Goal: Information Seeking & Learning: Learn about a topic

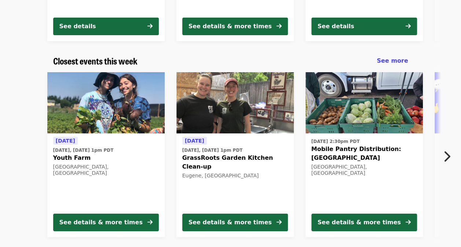
scroll to position [220, 0]
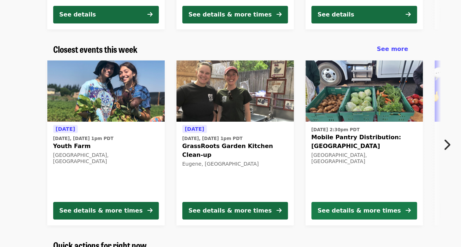
click at [373, 209] on div "See details & more times" at bounding box center [359, 211] width 83 height 9
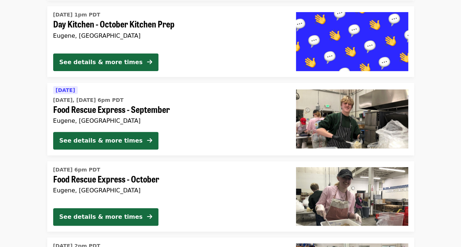
scroll to position [1492, 0]
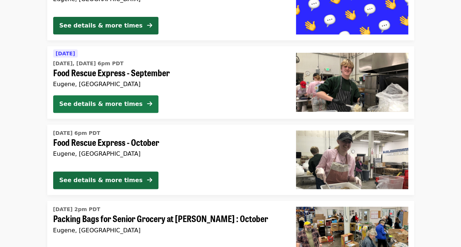
click at [100, 105] on div "See details & more times" at bounding box center [100, 104] width 83 height 9
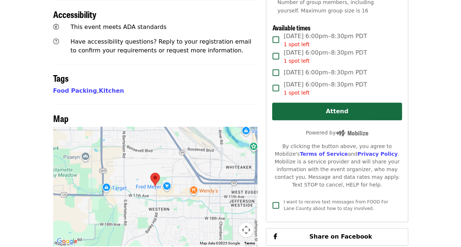
scroll to position [367, 0]
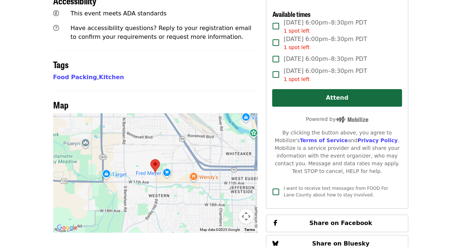
click at [244, 209] on button "Map camera controls" at bounding box center [246, 216] width 15 height 15
click at [226, 209] on button "Zoom out" at bounding box center [227, 216] width 15 height 15
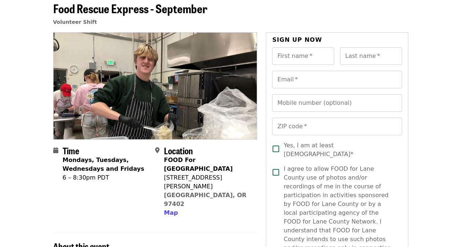
scroll to position [0, 0]
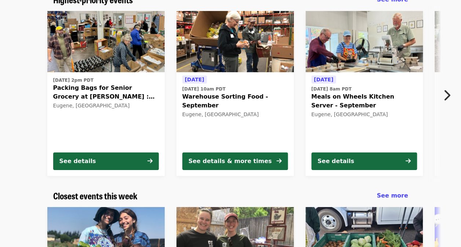
scroll to position [37, 0]
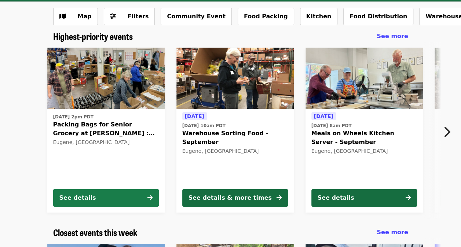
click at [78, 197] on div "See details" at bounding box center [77, 198] width 37 height 9
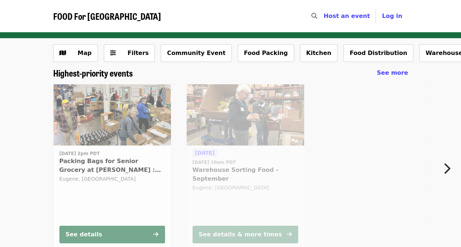
scroll to position [37, 0]
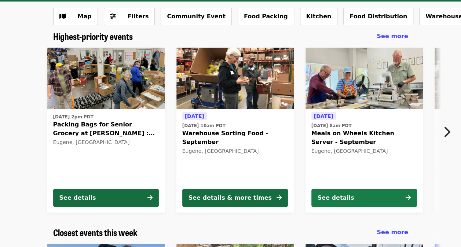
click at [335, 197] on div "See details" at bounding box center [336, 198] width 37 height 9
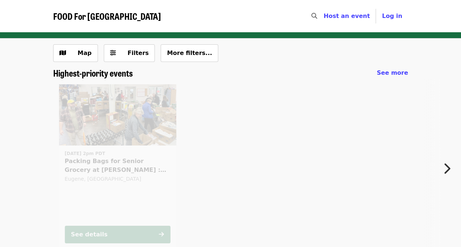
scroll to position [37, 0]
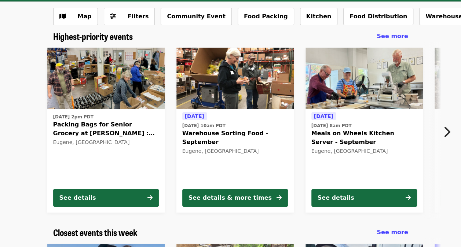
click at [328, 135] on span "Meals on Wheels Kitchen Server - September" at bounding box center [364, 138] width 106 height 18
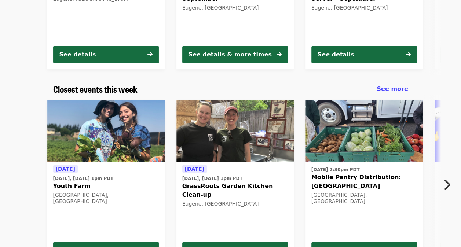
scroll to position [183, 0]
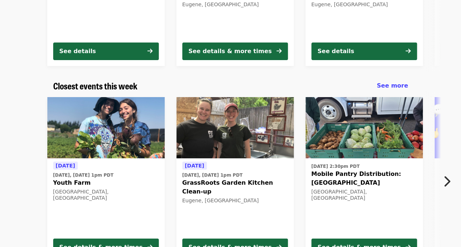
click at [77, 182] on span "Youth Farm" at bounding box center [106, 183] width 106 height 9
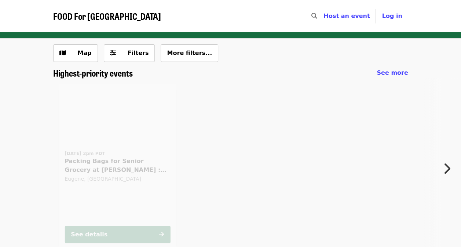
scroll to position [668, 0]
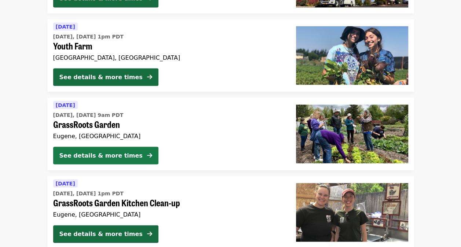
click at [103, 150] on button "See details & more times" at bounding box center [105, 156] width 105 height 18
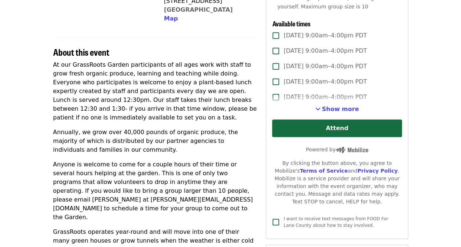
scroll to position [220, 0]
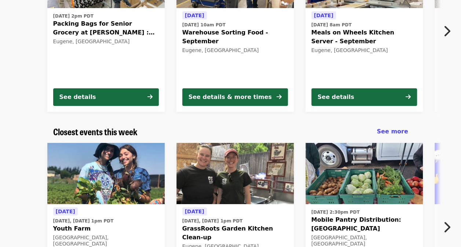
scroll to position [147, 0]
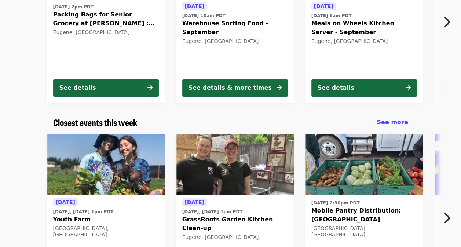
click at [209, 216] on span "GrassRoots Garden Kitchen Clean-up" at bounding box center [235, 224] width 106 height 18
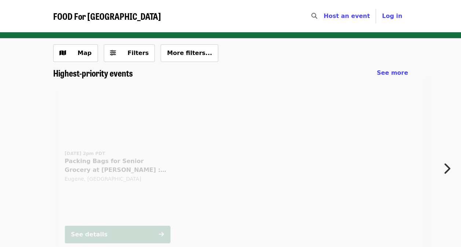
scroll to position [632, 0]
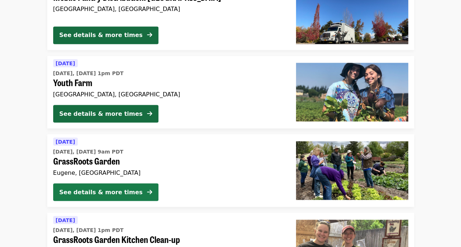
click at [95, 194] on div "See details & more times" at bounding box center [100, 192] width 83 height 9
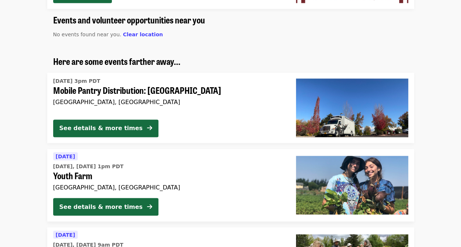
scroll to position [550, 0]
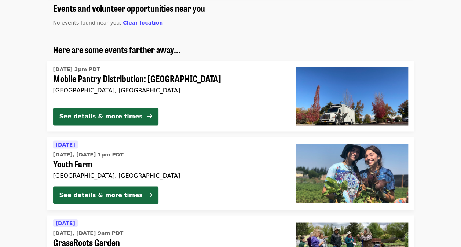
click at [101, 80] on span "Mobile Pantry Distribution: [GEOGRAPHIC_DATA]" at bounding box center [168, 78] width 231 height 11
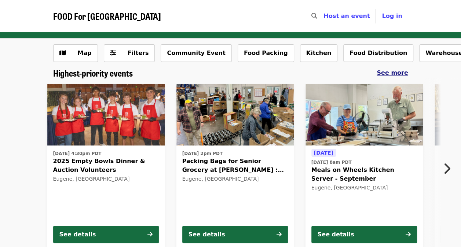
click at [399, 73] on span "See more" at bounding box center [392, 72] width 31 height 7
